Goal: Transaction & Acquisition: Subscribe to service/newsletter

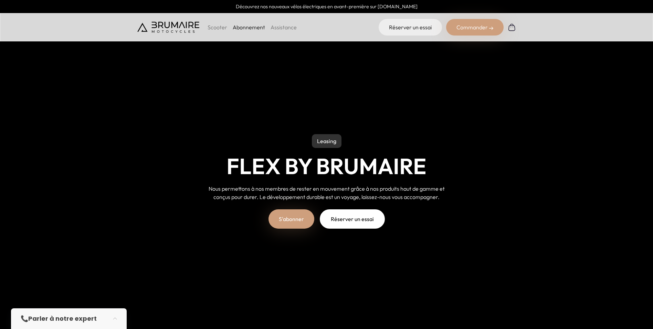
click at [303, 220] on link "S'abonner" at bounding box center [292, 218] width 46 height 19
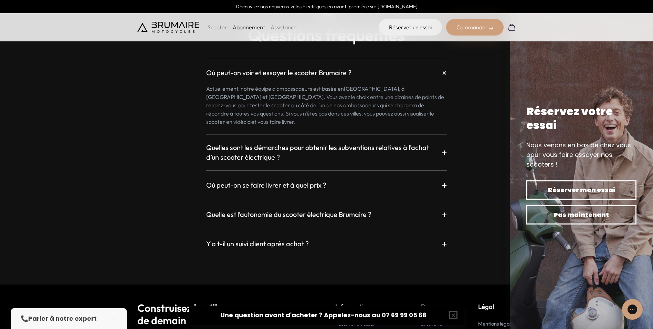
scroll to position [1240, 0]
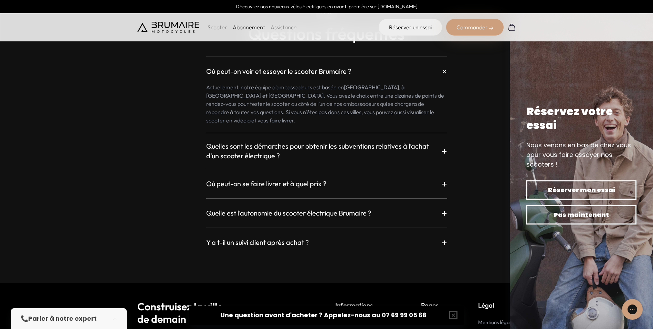
click at [356, 208] on h3 "Quelle est l’autonomie du scooter électrique Brumaire ?" at bounding box center [288, 213] width 165 height 10
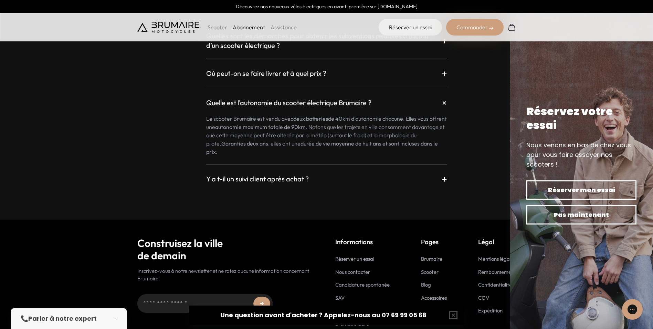
scroll to position [1365, 0]
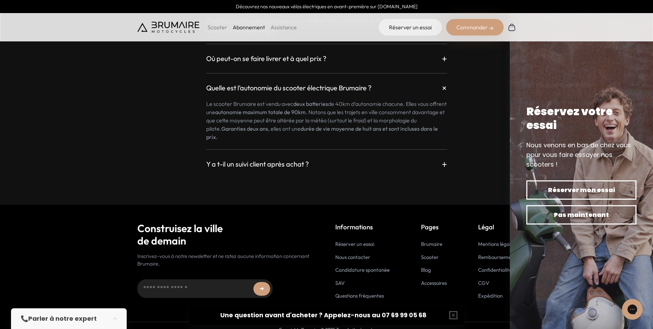
click at [298, 159] on h3 "Y a t-il un suivi client après achat ?" at bounding box center [257, 164] width 103 height 10
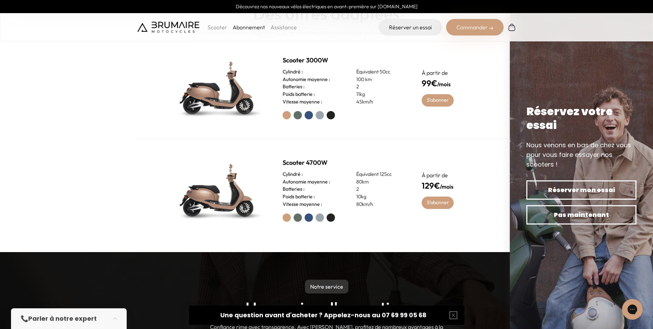
scroll to position [366, 0]
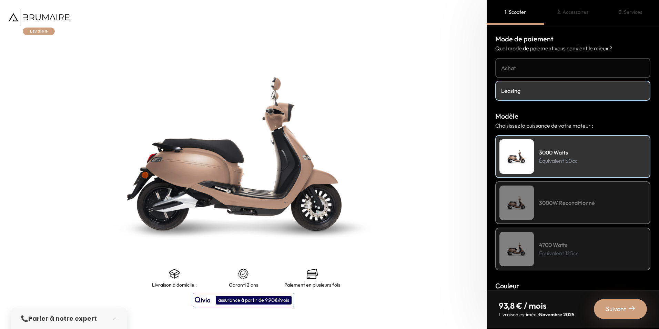
click at [576, 205] on h4 "3000W Reconditionné" at bounding box center [567, 202] width 56 height 8
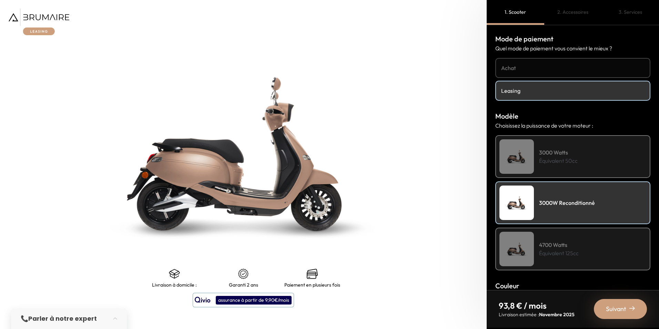
click at [579, 251] on div "4700 Watts Équivalent 125cc" at bounding box center [572, 248] width 155 height 43
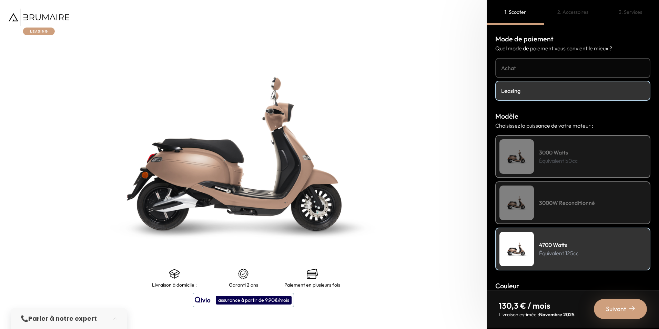
click at [565, 199] on h4 "3000W Reconditionné" at bounding box center [567, 202] width 56 height 8
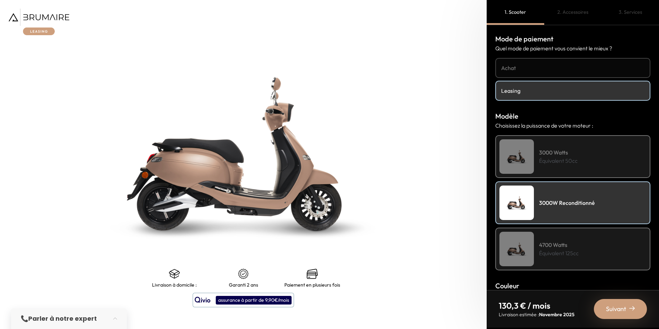
click at [592, 240] on div "4700 Watts Équivalent 125cc" at bounding box center [572, 248] width 155 height 43
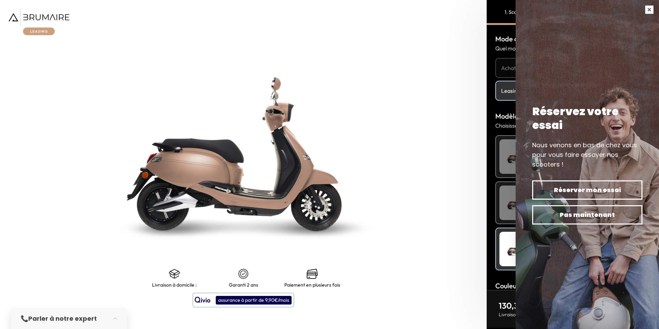
click at [648, 9] on button "button" at bounding box center [648, 9] width 19 height 19
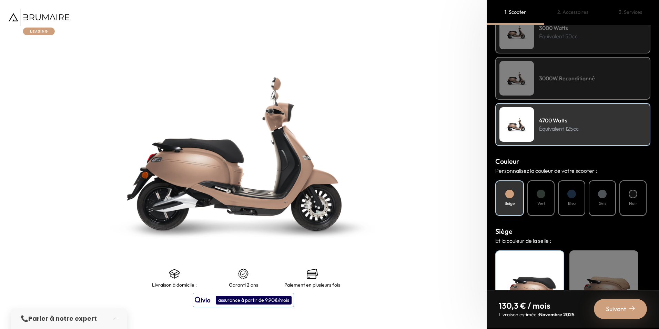
scroll to position [138, 0]
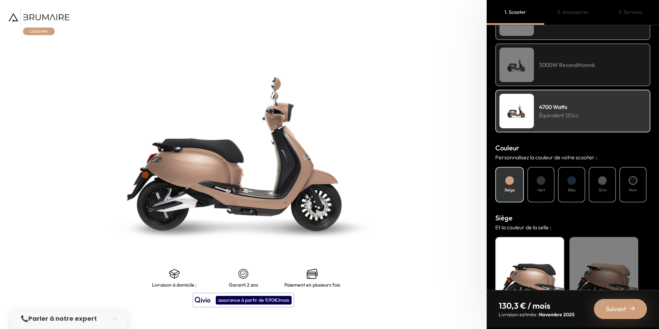
click at [538, 181] on div at bounding box center [540, 180] width 9 height 9
click at [575, 187] on h4 "Bleu" at bounding box center [572, 190] width 8 height 6
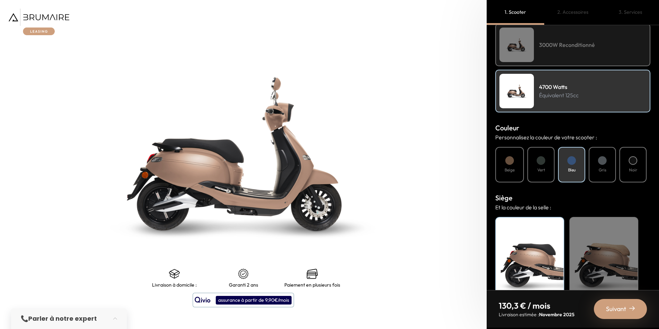
scroll to position [179, 0]
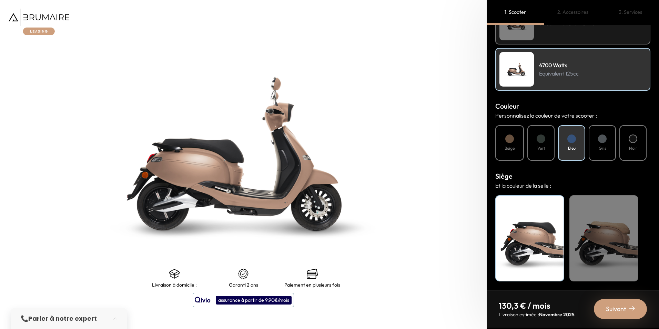
click at [601, 216] on div "Beige" at bounding box center [603, 238] width 69 height 86
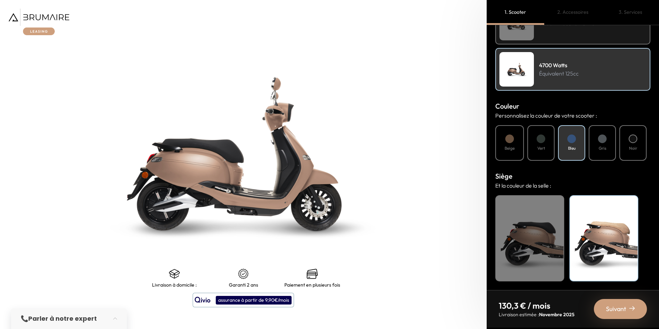
click at [600, 309] on div "Suivant" at bounding box center [619, 309] width 53 height 20
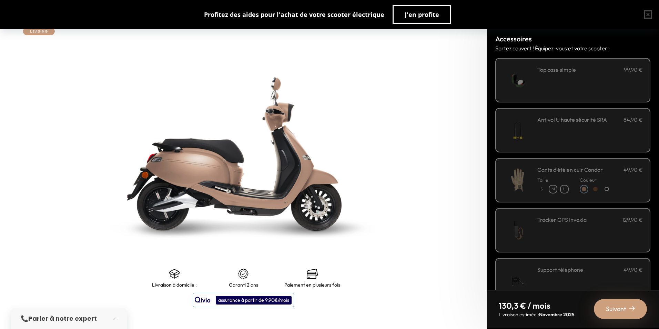
click at [577, 87] on div "**********" at bounding box center [589, 79] width 105 height 29
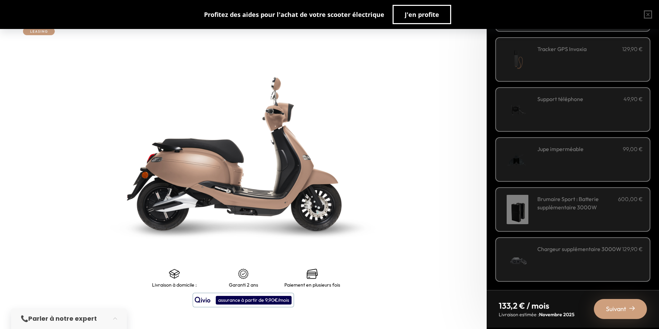
scroll to position [171, 0]
click at [569, 147] on h3 "Jupe imperméable" at bounding box center [560, 148] width 46 height 8
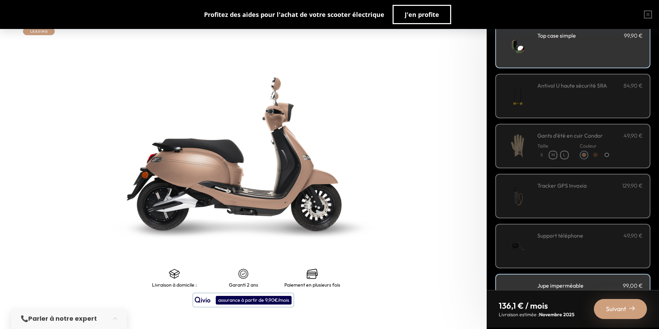
scroll to position [0, 0]
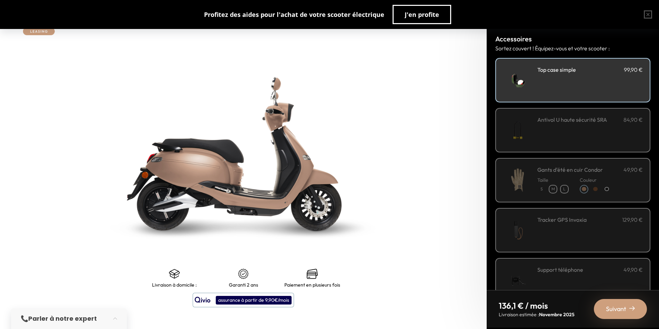
click at [576, 137] on div "Antivol U haute sécurité SRA 84,90 €" at bounding box center [589, 129] width 105 height 29
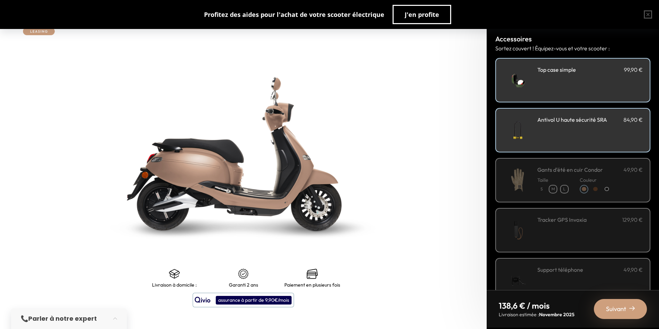
click at [576, 138] on div "Antivol U haute sécurité SRA 84,90 €" at bounding box center [589, 129] width 105 height 29
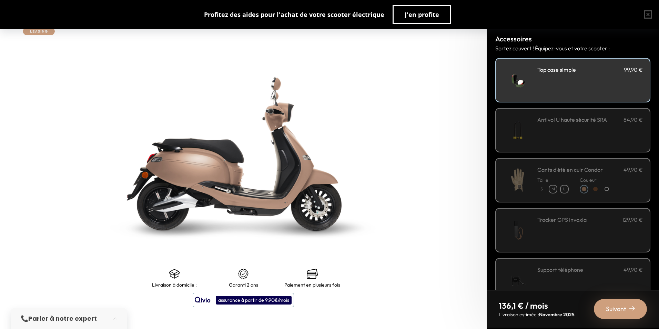
click at [612, 308] on span "Suivant" at bounding box center [616, 309] width 20 height 10
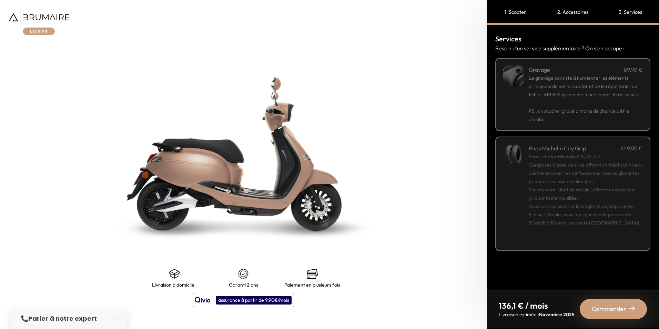
click at [607, 312] on span "Commander" at bounding box center [608, 309] width 34 height 10
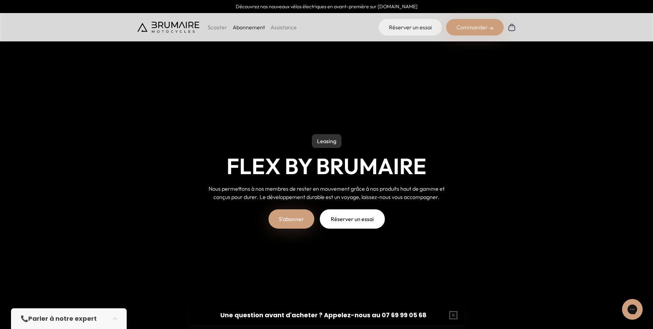
click at [283, 223] on link "S'abonner" at bounding box center [292, 218] width 46 height 19
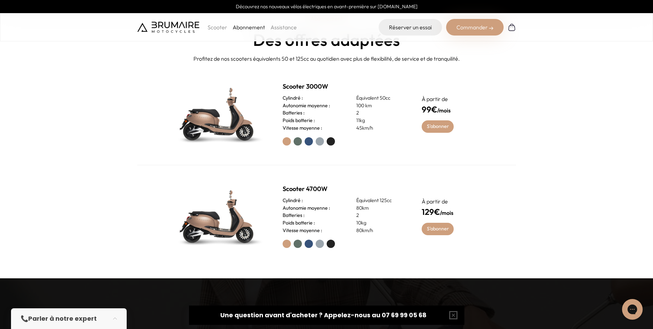
scroll to position [344, 0]
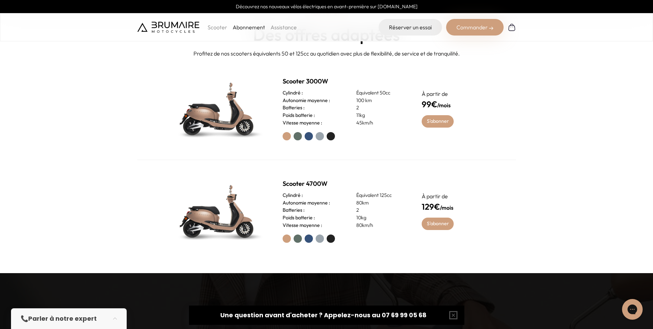
click at [328, 196] on div "Cylindré : Équivalent 125cc" at bounding box center [344, 196] width 123 height 8
click at [296, 193] on h3 "Cylindré :" at bounding box center [293, 196] width 20 height 8
click at [303, 185] on h2 "Scooter 4700W" at bounding box center [344, 184] width 123 height 10
click at [221, 222] on img at bounding box center [218, 210] width 96 height 69
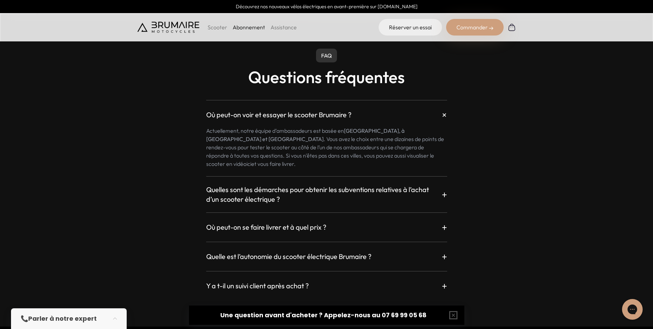
scroll to position [1240, 0]
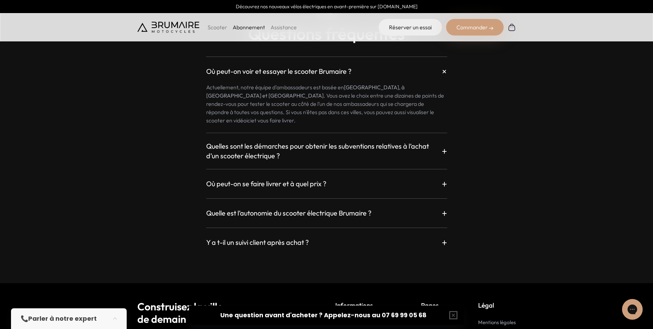
click at [289, 179] on h3 "Où peut-on se faire livrer et à quel prix ?" at bounding box center [266, 184] width 120 height 10
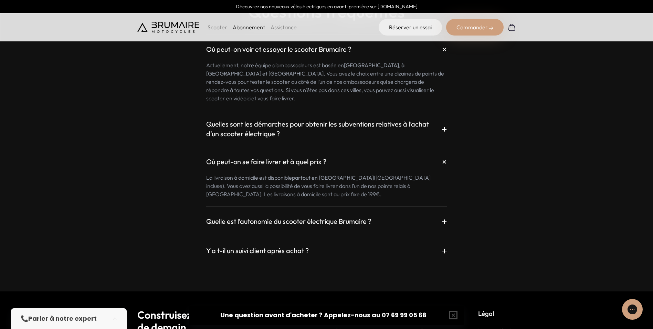
scroll to position [1274, 0]
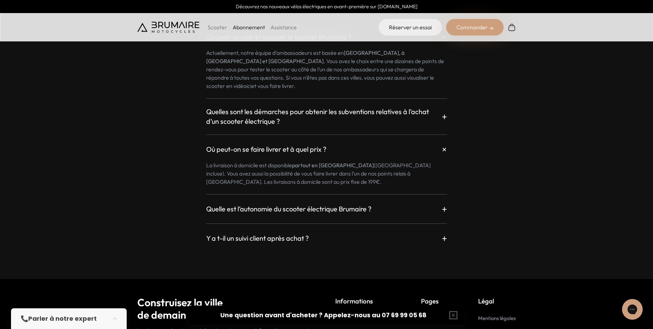
click at [288, 204] on h3 "Quelle est l’autonomie du scooter électrique Brumaire ?" at bounding box center [288, 209] width 165 height 10
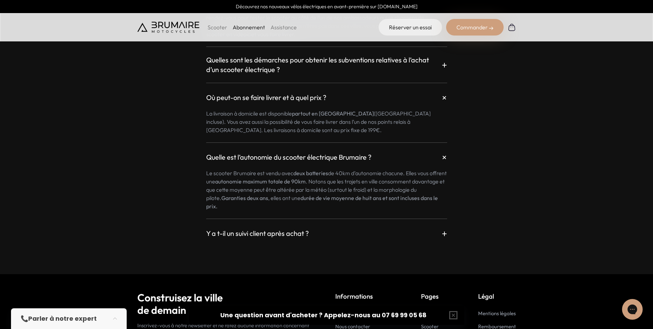
scroll to position [1395, 0]
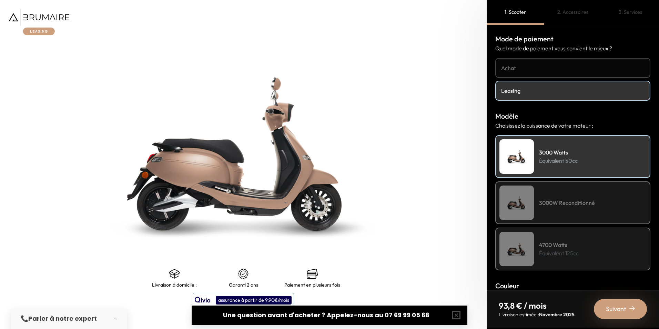
click at [567, 203] on h4 "3000W Reconditionné" at bounding box center [567, 202] width 56 height 8
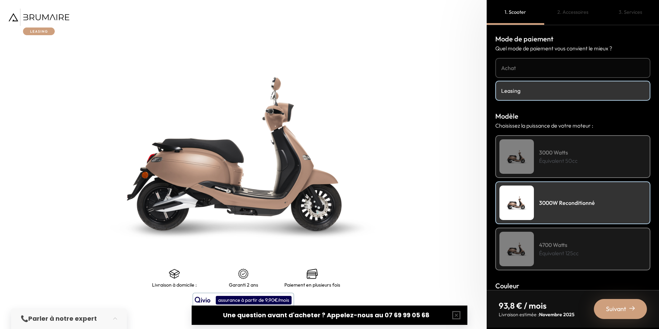
click at [567, 245] on h4 "4700 Watts" at bounding box center [559, 244] width 40 height 8
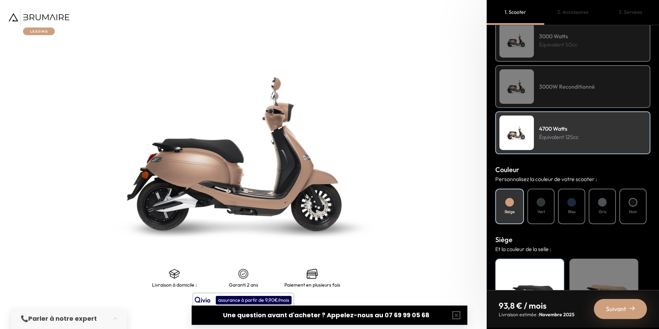
scroll to position [138, 0]
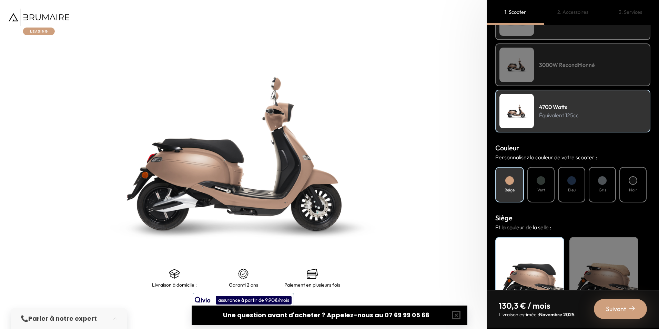
click at [586, 188] on div "Beige Vert Bleu Gris Noir" at bounding box center [572, 184] width 155 height 35
click at [577, 187] on div "Bleu" at bounding box center [571, 184] width 27 height 35
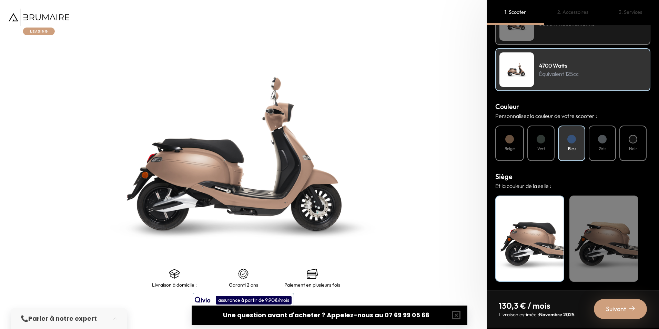
scroll to position [179, 0]
click at [604, 223] on div "Beige" at bounding box center [603, 238] width 69 height 86
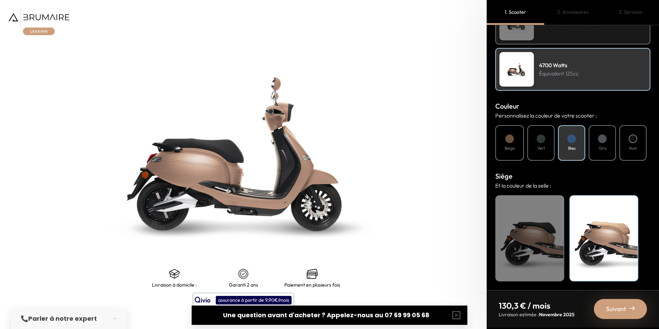
click at [611, 309] on span "Suivant" at bounding box center [616, 309] width 20 height 10
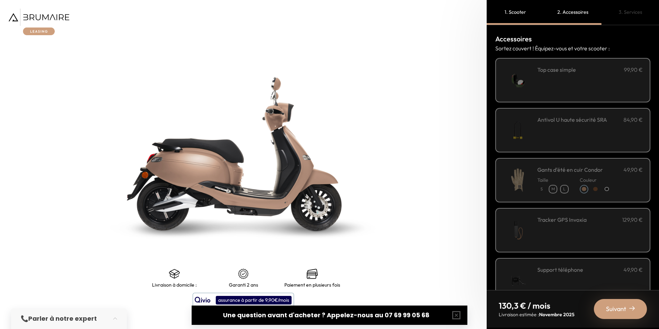
click at [564, 75] on div "**********" at bounding box center [589, 79] width 105 height 29
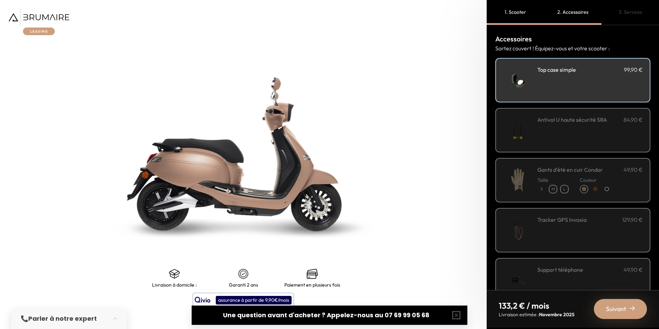
click at [556, 84] on div "**********" at bounding box center [589, 79] width 105 height 29
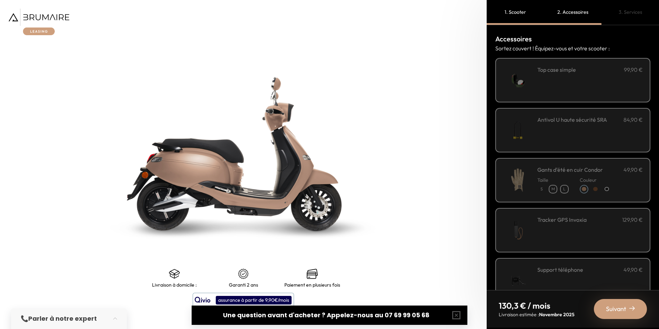
click at [556, 84] on div "**********" at bounding box center [589, 79] width 105 height 29
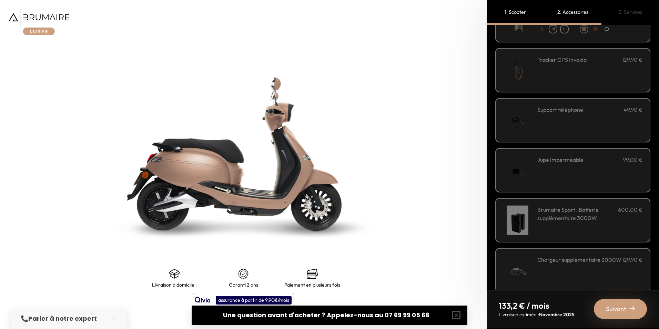
scroll to position [171, 0]
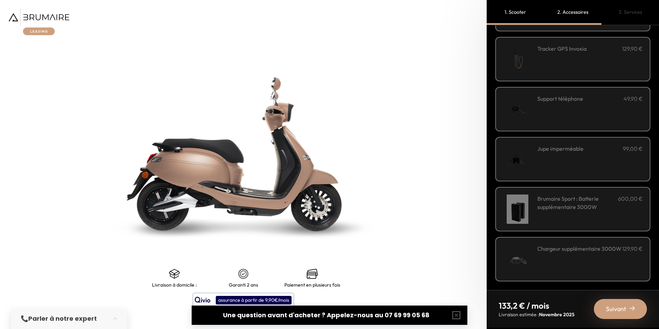
click at [561, 158] on div "Jupe imperméable 99,00 €" at bounding box center [589, 158] width 105 height 29
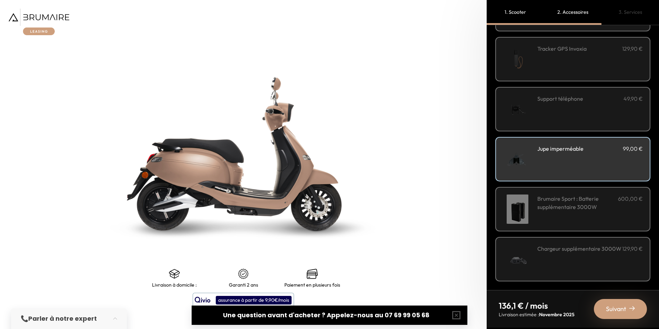
click at [612, 306] on span "Suivant" at bounding box center [616, 309] width 20 height 10
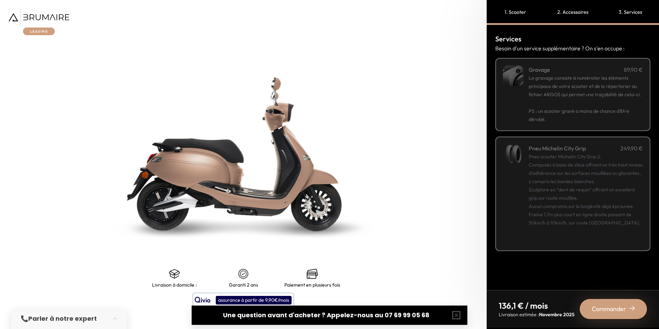
click at [617, 308] on span "Commander" at bounding box center [608, 309] width 34 height 10
